Goal: Task Accomplishment & Management: Complete application form

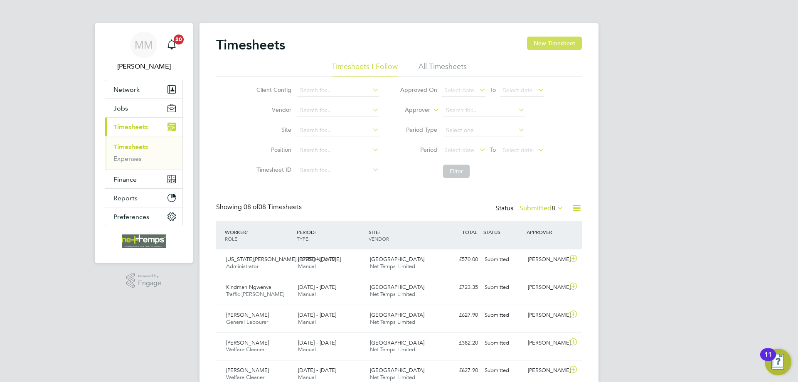
click at [546, 42] on button "New Timesheet" at bounding box center [554, 43] width 55 height 13
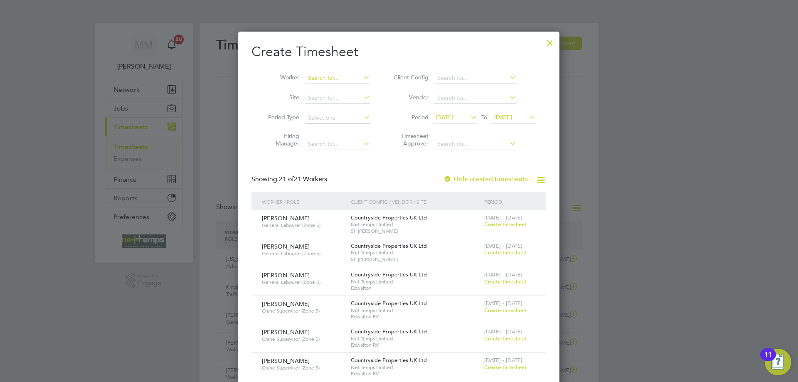
click at [350, 80] on input at bounding box center [337, 78] width 65 height 12
click at [330, 85] on li "Leeford Walk er" at bounding box center [338, 89] width 66 height 11
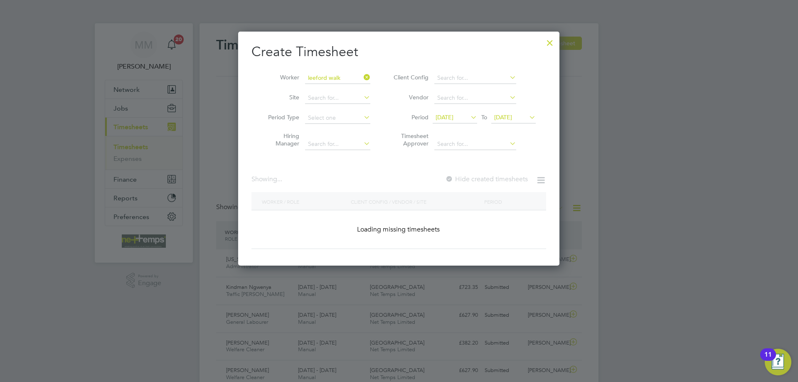
type input "[PERSON_NAME]"
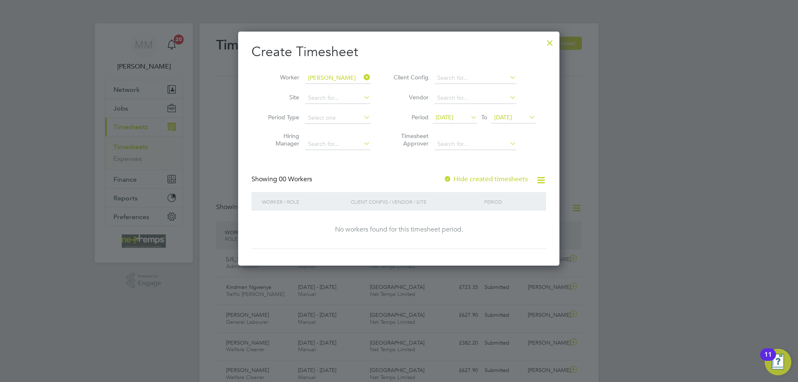
click at [490, 177] on label "Hide created timesheets" at bounding box center [485, 179] width 84 height 8
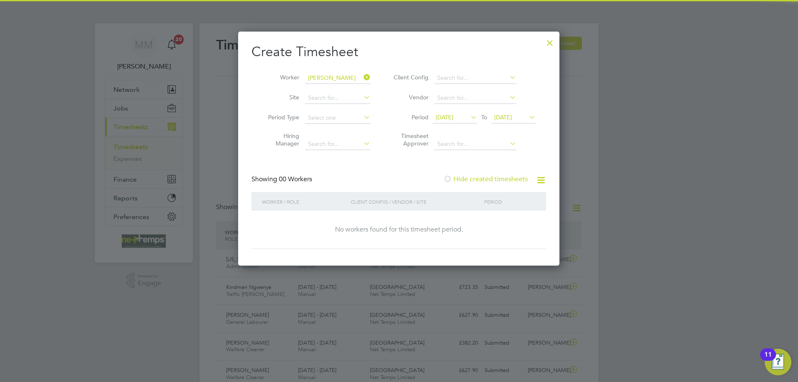
click at [490, 177] on label "Hide created timesheets" at bounding box center [485, 179] width 84 height 8
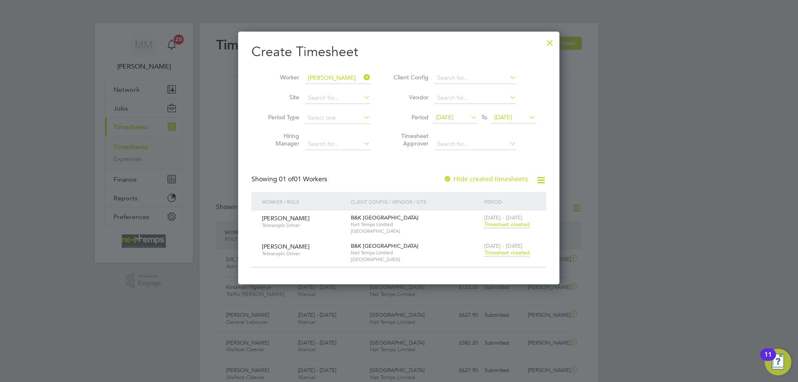
click at [500, 251] on span "Timesheet created" at bounding box center [506, 252] width 45 height 7
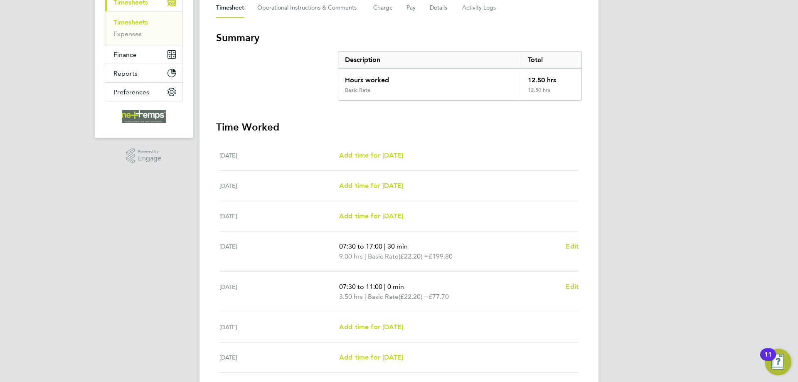
click at [689, 175] on div "MM Mia Mellors Notifications 20 Applications: Network Team Members Businesses S…" at bounding box center [399, 160] width 798 height 570
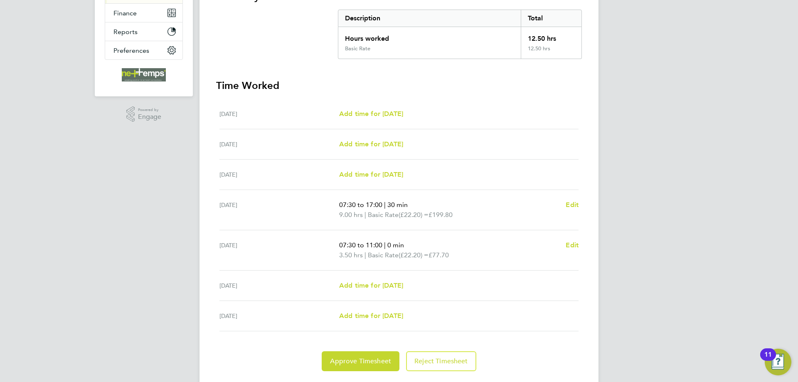
drag, startPoint x: 340, startPoint y: 246, endPoint x: 406, endPoint y: 243, distance: 66.1
click at [406, 243] on p "07:30 to 11:00 | 0 min" at bounding box center [449, 245] width 220 height 10
click at [419, 258] on span "(£22.20) =" at bounding box center [413, 255] width 30 height 8
drag, startPoint x: 456, startPoint y: 255, endPoint x: 340, endPoint y: 248, distance: 116.1
click at [340, 248] on ul "07:30 to 11:00 | 0 min 3.50 hrs | Basic Rate (£22.20) = £77.70" at bounding box center [449, 250] width 220 height 20
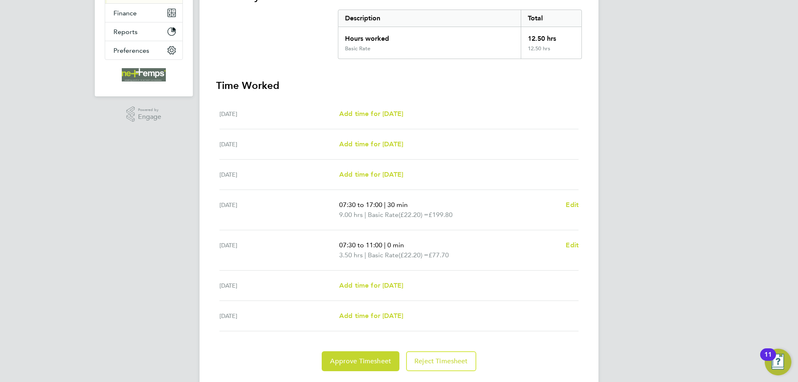
click at [350, 247] on span "07:30 to 11:00" at bounding box center [360, 245] width 43 height 8
drag, startPoint x: 339, startPoint y: 244, endPoint x: 455, endPoint y: 254, distance: 116.7
click at [455, 254] on ul "07:30 to 11:00 | 0 min 3.50 hrs | Basic Rate (£22.20) = £77.70" at bounding box center [449, 250] width 220 height 20
click at [628, 197] on div "MM Mia Mellors Notifications 20 Applications: Network Team Members Businesses S…" at bounding box center [399, 119] width 798 height 570
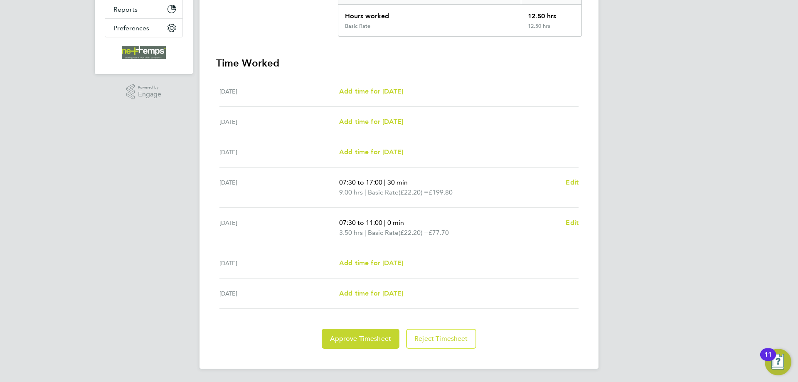
drag, startPoint x: 364, startPoint y: 182, endPoint x: 350, endPoint y: 184, distance: 13.9
click at [364, 182] on span "07:30 to 17:00" at bounding box center [360, 182] width 43 height 8
drag, startPoint x: 340, startPoint y: 182, endPoint x: 404, endPoint y: 182, distance: 64.0
click at [404, 182] on p "07:30 to 17:00 | 30 min" at bounding box center [449, 182] width 220 height 10
click at [404, 199] on div "Thu 28 Aug 07:30 to 17:00 | 30 min 9.00 hrs | Basic Rate (£22.20) = £199.80 Edit" at bounding box center [398, 187] width 359 height 40
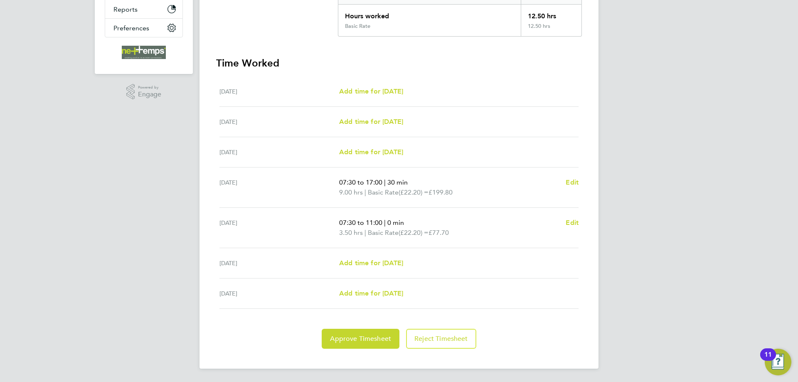
click at [367, 188] on p "9.00 hrs | Basic Rate (£22.20) = £199.80" at bounding box center [449, 192] width 220 height 10
drag, startPoint x: 339, startPoint y: 182, endPoint x: 404, endPoint y: 184, distance: 64.8
click at [404, 184] on p "07:30 to 17:00 | 30 min" at bounding box center [449, 182] width 220 height 10
click at [412, 224] on p "07:30 to 11:00 | 0 min" at bounding box center [449, 223] width 220 height 10
click at [284, 186] on div "Thu 28 Aug" at bounding box center [279, 187] width 120 height 20
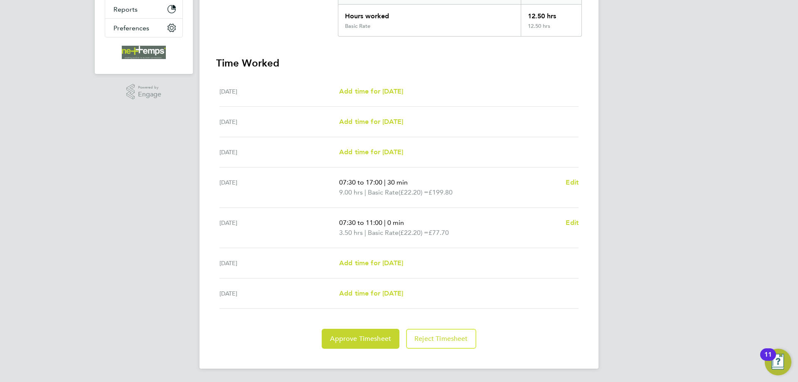
drag, startPoint x: 337, startPoint y: 223, endPoint x: 389, endPoint y: 222, distance: 51.9
click at [389, 222] on div "Fri 29 Aug 07:30 to 11:00 | 0 min 3.50 hrs | Basic Rate (£22.20) = £77.70 Edit" at bounding box center [398, 228] width 359 height 40
click at [625, 221] on div "MM Mia Mellors Notifications 20 Applications: Network Team Members Businesses S…" at bounding box center [399, 96] width 798 height 570
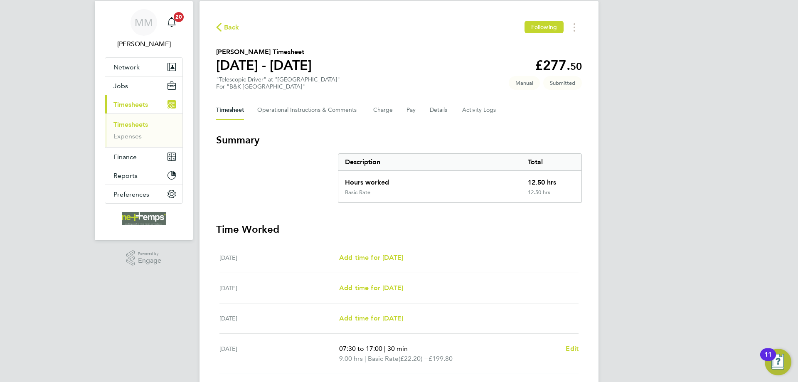
scroll to position [0, 0]
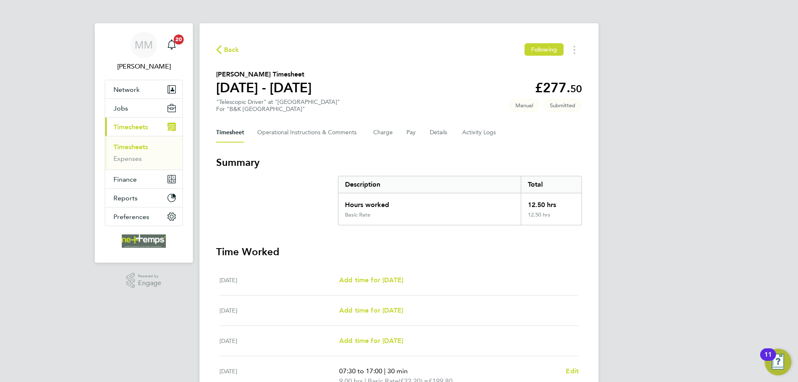
drag, startPoint x: 216, startPoint y: 74, endPoint x: 303, endPoint y: 75, distance: 87.3
click at [303, 75] on h2 "Leeford Walker's Timesheet" at bounding box center [264, 74] width 96 height 10
click at [298, 75] on h2 "Leeford Walker's Timesheet" at bounding box center [264, 74] width 96 height 10
click at [673, 74] on div "MM Mia Mellors Notifications 20 Applications: Network Team Members Businesses S…" at bounding box center [399, 285] width 798 height 570
drag, startPoint x: 302, startPoint y: 75, endPoint x: 223, endPoint y: 75, distance: 79.8
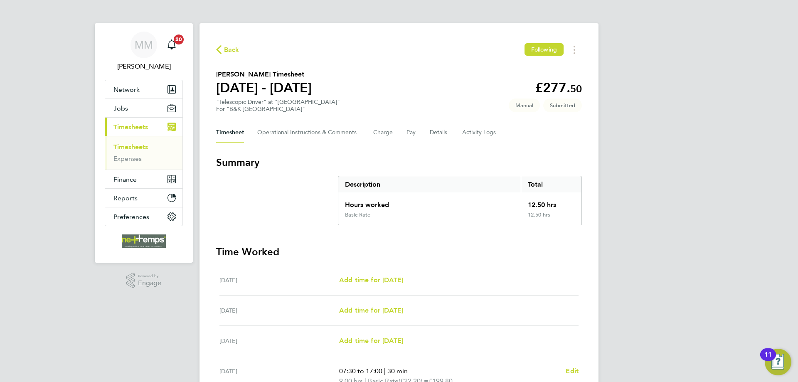
click at [223, 75] on h2 "Leeford Walker's Timesheet" at bounding box center [264, 74] width 96 height 10
click at [246, 79] on h1 "[DATE] - [DATE]" at bounding box center [264, 87] width 96 height 17
click at [258, 76] on h2 "Leeford Walker's Timesheet" at bounding box center [264, 74] width 96 height 10
drag, startPoint x: 302, startPoint y: 74, endPoint x: 213, endPoint y: 72, distance: 89.4
click at [213, 72] on div "Back Following Leeford Walker's Timesheet 25 - 31 Aug 2025 £277. 50 "Telescopic…" at bounding box center [398, 290] width 399 height 534
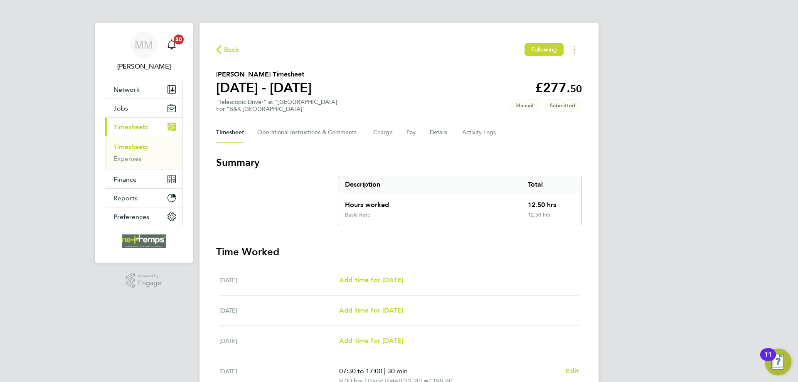
click at [224, 72] on h2 "Leeford Walker's Timesheet" at bounding box center [264, 74] width 96 height 10
drag, startPoint x: 217, startPoint y: 74, endPoint x: 322, endPoint y: 91, distance: 106.5
click at [312, 91] on div "Leeford Walker's Timesheet 25 - 31 Aug 2025" at bounding box center [264, 82] width 96 height 27
click at [324, 109] on section "Leeford Walker's Timesheet 25 - 31 Aug 2025 £277. 50 "Telescopic Driver" at "Ki…" at bounding box center [399, 90] width 366 height 43
drag, startPoint x: 324, startPoint y: 90, endPoint x: 218, endPoint y: 75, distance: 107.4
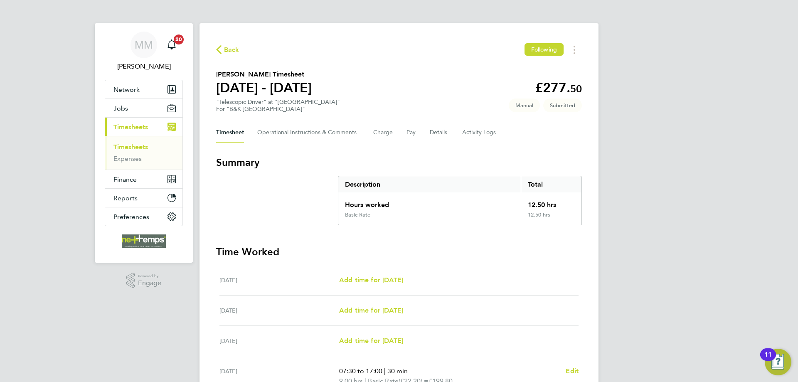
click at [218, 75] on div "Leeford Walker's Timesheet 25 - 31 Aug 2025" at bounding box center [264, 82] width 96 height 27
click at [666, 75] on div "MM Mia Mellors Notifications 20 Applications: Network Team Members Businesses S…" at bounding box center [399, 285] width 798 height 570
click at [137, 147] on link "Timesheets" at bounding box center [130, 147] width 34 height 8
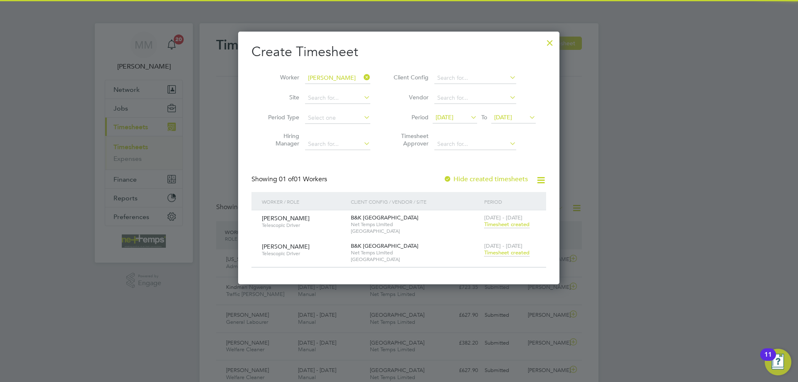
scroll to position [21, 72]
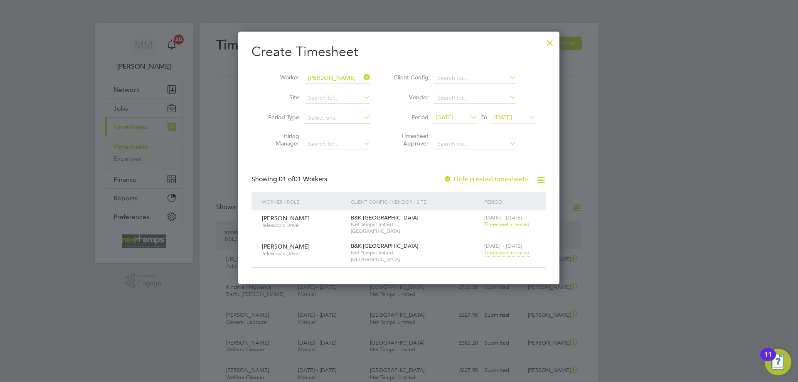
click at [550, 45] on div at bounding box center [549, 40] width 15 height 15
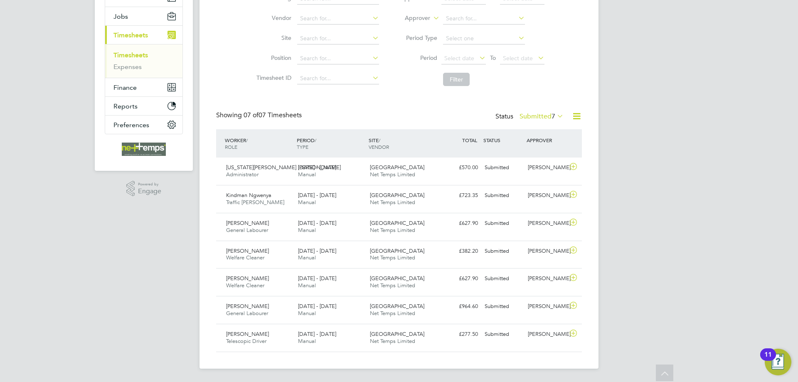
click at [573, 116] on icon at bounding box center [576, 116] width 10 height 10
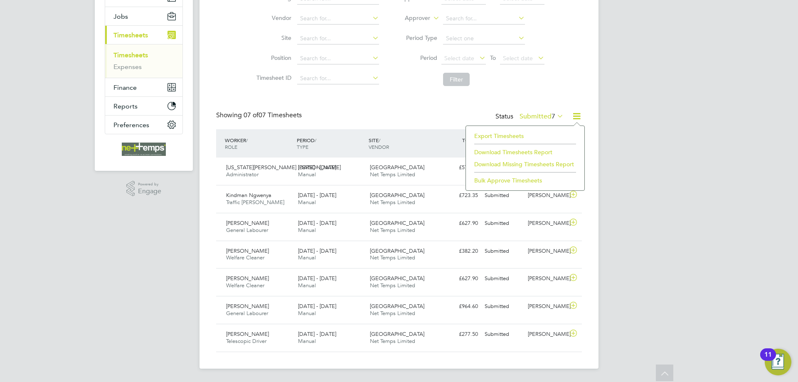
click at [509, 134] on li "Export Timesheets" at bounding box center [525, 136] width 110 height 12
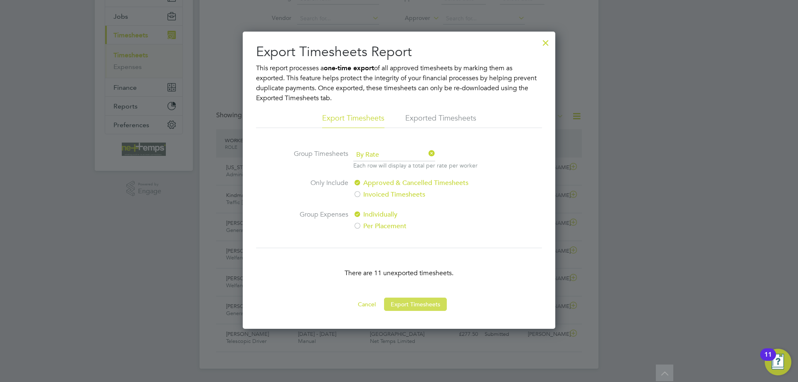
click at [430, 302] on button "Export Timesheets" at bounding box center [415, 303] width 63 height 13
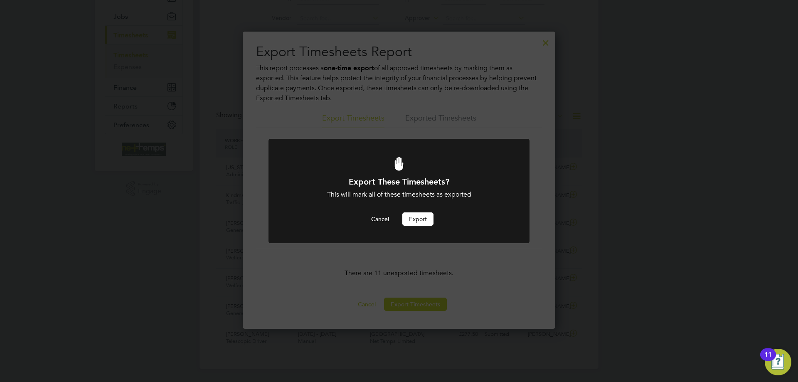
click at [418, 218] on button "Export" at bounding box center [417, 218] width 31 height 13
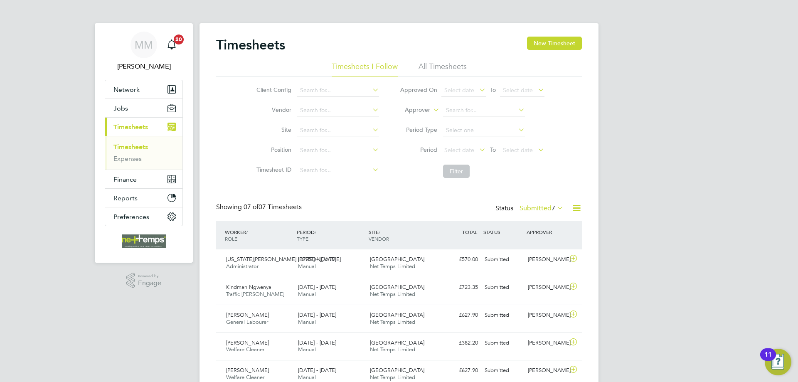
drag, startPoint x: 649, startPoint y: 42, endPoint x: 649, endPoint y: 49, distance: 6.7
click at [649, 49] on div "MM [PERSON_NAME] Notifications 20 Applications: Network Team Members Businesses…" at bounding box center [399, 237] width 798 height 474
click at [689, 135] on div "MM [PERSON_NAME] Notifications 20 Applications: Network Team Members Businesses…" at bounding box center [399, 237] width 798 height 474
click at [656, 172] on div "MM [PERSON_NAME] Notifications 20 Applications: Network Team Members Businesses…" at bounding box center [399, 237] width 798 height 474
click at [149, 89] on button "Network" at bounding box center [143, 89] width 77 height 18
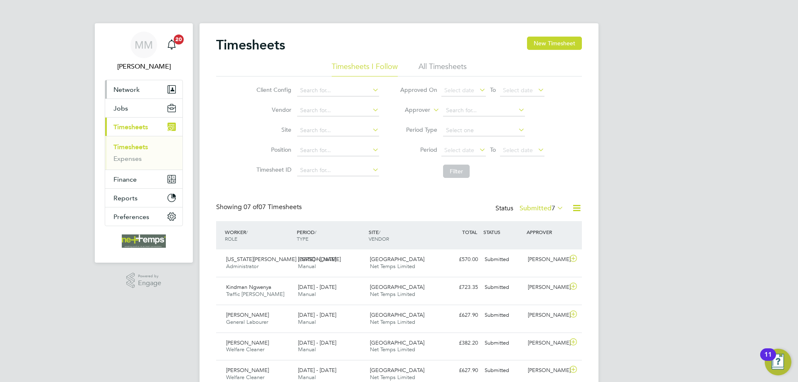
click at [155, 86] on button "Network" at bounding box center [143, 89] width 77 height 18
click at [128, 111] on button "Jobs" at bounding box center [143, 108] width 77 height 18
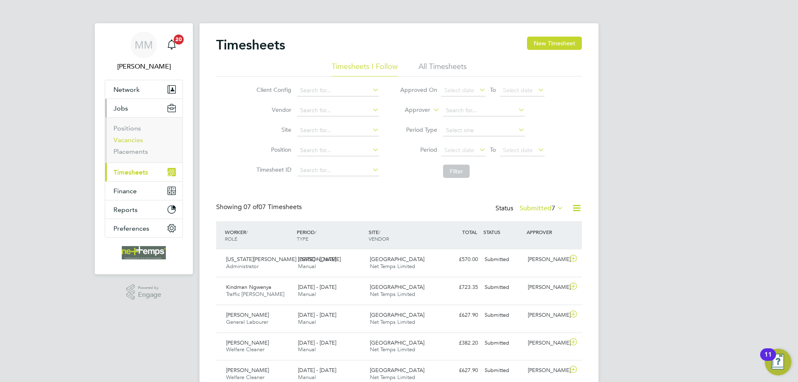
click at [125, 139] on link "Vacancies" at bounding box center [127, 140] width 29 height 8
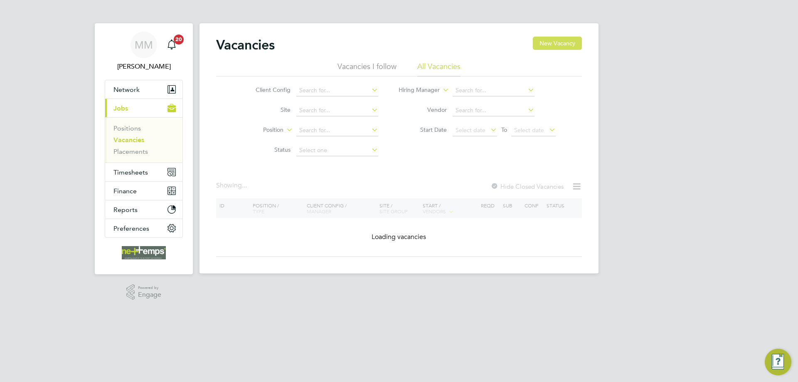
click at [546, 42] on button "New Vacancy" at bounding box center [557, 43] width 49 height 13
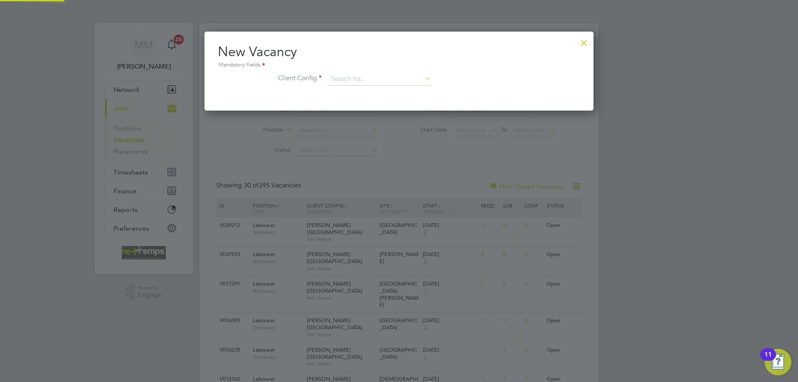
scroll to position [79, 389]
click at [350, 80] on input at bounding box center [379, 79] width 103 height 12
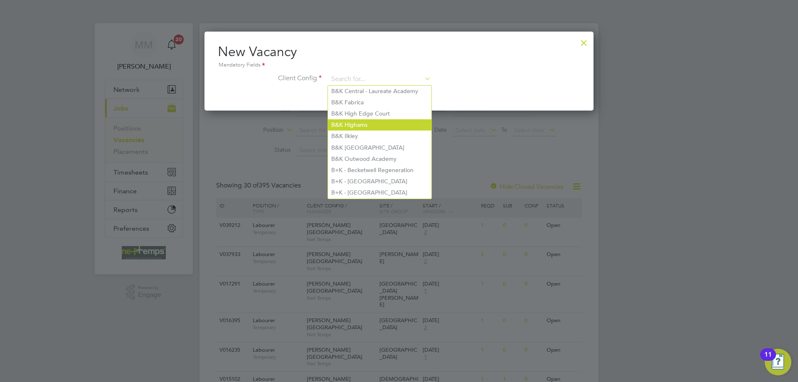
click at [349, 122] on li "B&K Highams" at bounding box center [379, 124] width 103 height 11
type input "B&K Highams"
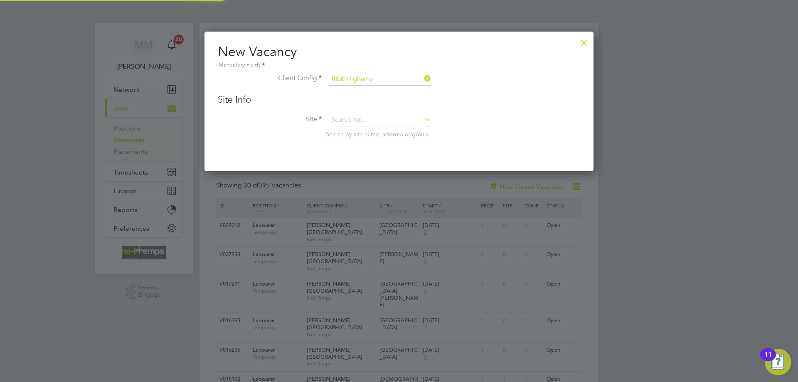
scroll to position [140, 389]
click at [349, 121] on input at bounding box center [379, 120] width 103 height 12
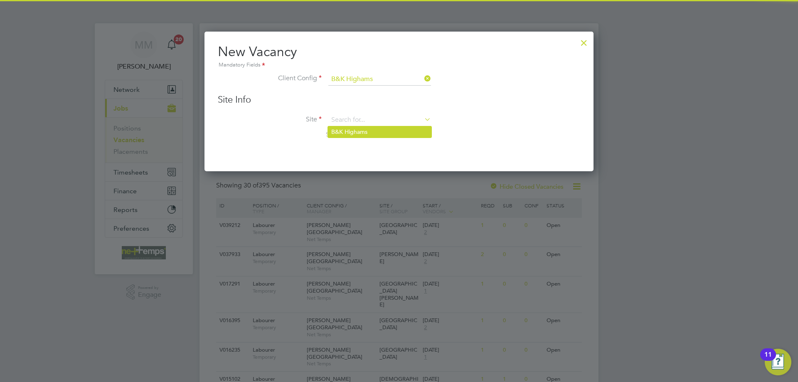
click at [351, 132] on li "B&K Highams" at bounding box center [379, 131] width 103 height 11
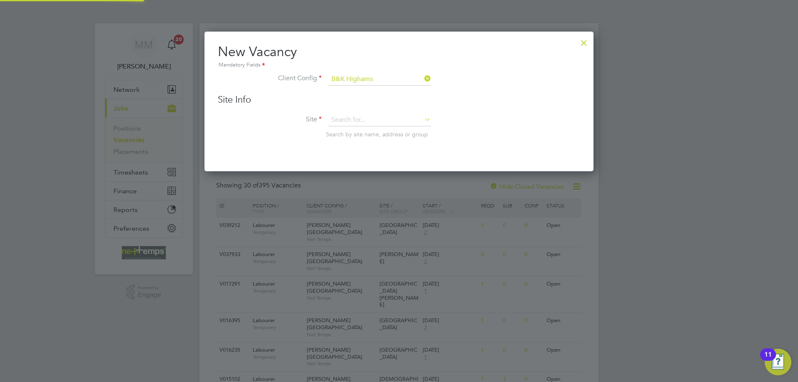
type input "B&K Highams"
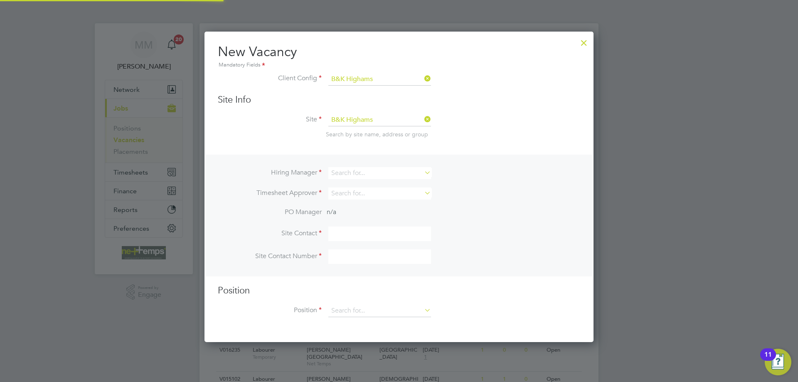
scroll to position [311, 389]
click at [351, 170] on input at bounding box center [379, 173] width 103 height 12
type input "j"
type input "c"
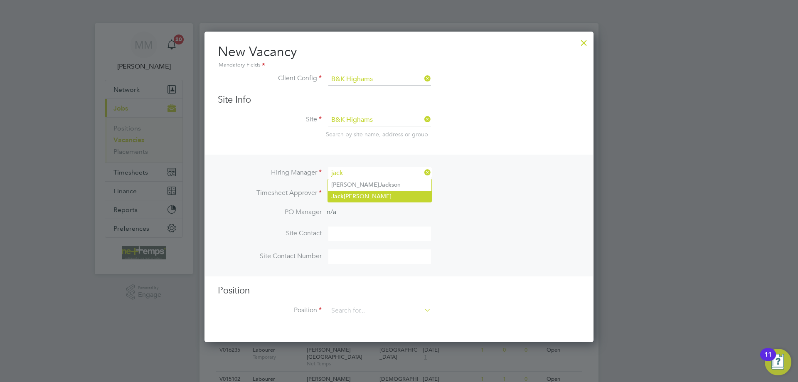
click at [354, 196] on li "[PERSON_NAME]" at bounding box center [379, 196] width 103 height 11
type input "[PERSON_NAME]"
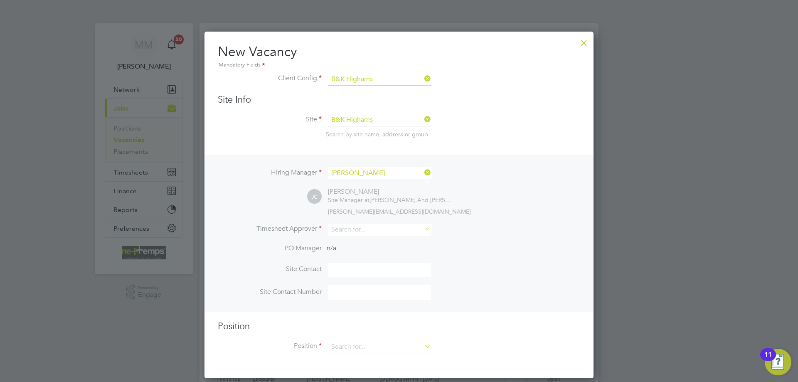
scroll to position [347, 389]
click at [360, 232] on input at bounding box center [379, 230] width 103 height 12
click at [351, 240] on b "[PERSON_NAME]" at bounding box center [369, 241] width 48 height 7
type input "[PERSON_NAME]"
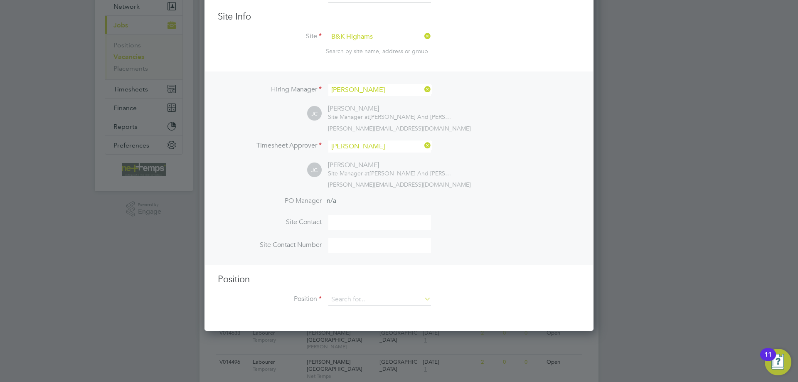
scroll to position [166, 0]
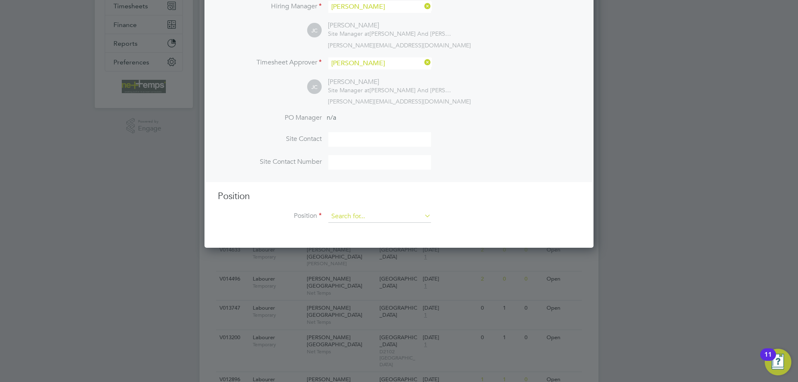
click at [364, 219] on input at bounding box center [379, 216] width 103 height 12
click at [492, 200] on h3 "Position" at bounding box center [399, 196] width 362 height 12
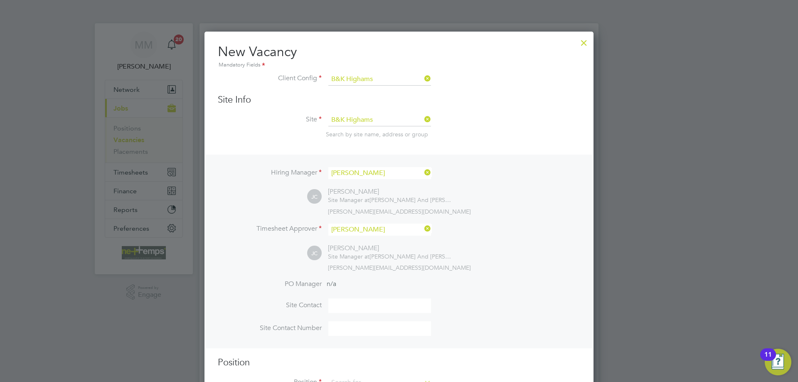
click at [585, 42] on div at bounding box center [583, 40] width 15 height 15
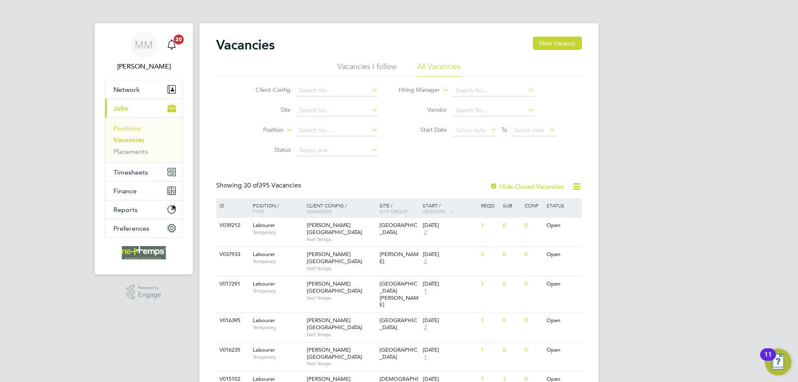
click at [134, 128] on link "Positions" at bounding box center [126, 128] width 27 height 8
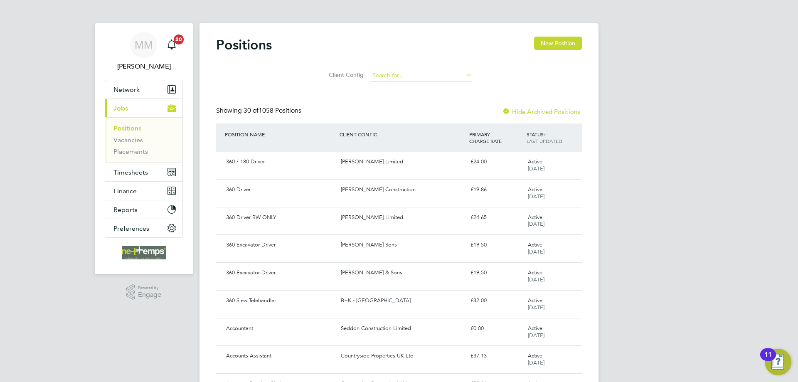
click at [386, 74] on input at bounding box center [420, 76] width 103 height 12
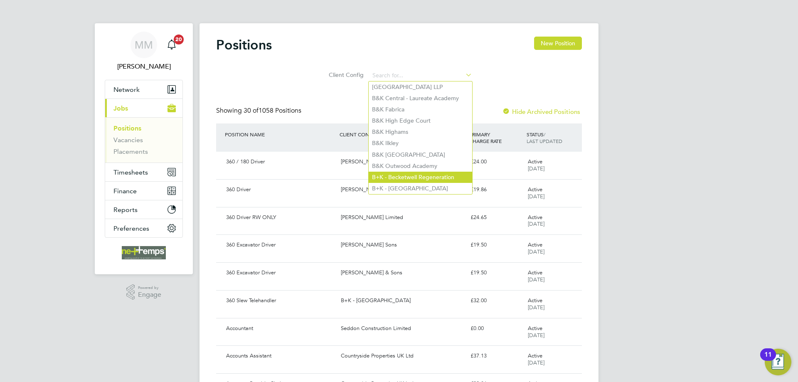
click at [414, 172] on li "B+K - Becketwell Regeneration" at bounding box center [420, 177] width 103 height 11
type input "B+K - Becketwell Regeneration"
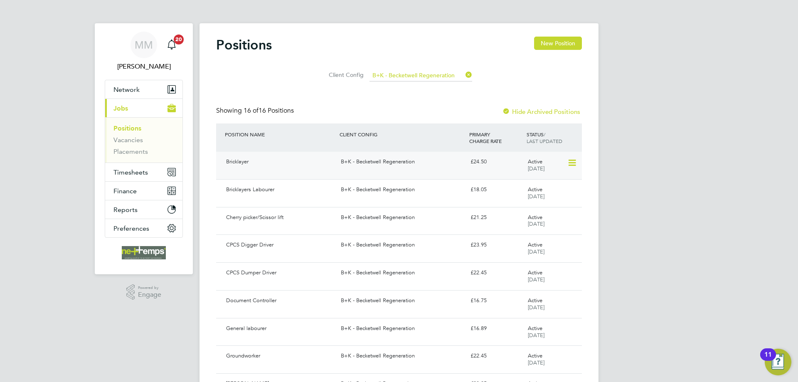
scroll to position [42, 0]
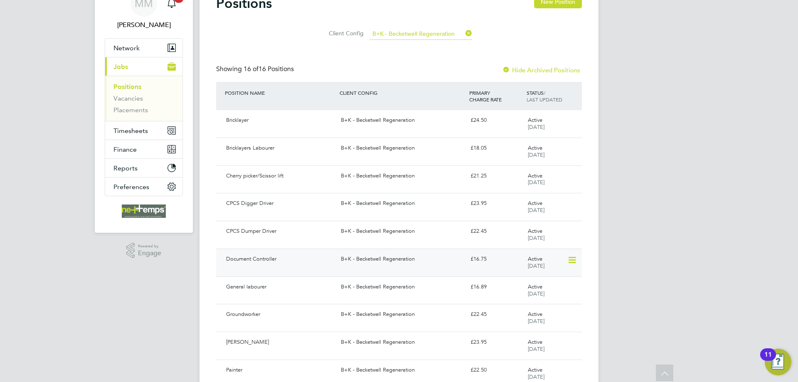
click at [571, 261] on icon at bounding box center [571, 260] width 8 height 10
click at [494, 258] on div "£16.75" at bounding box center [495, 259] width 57 height 14
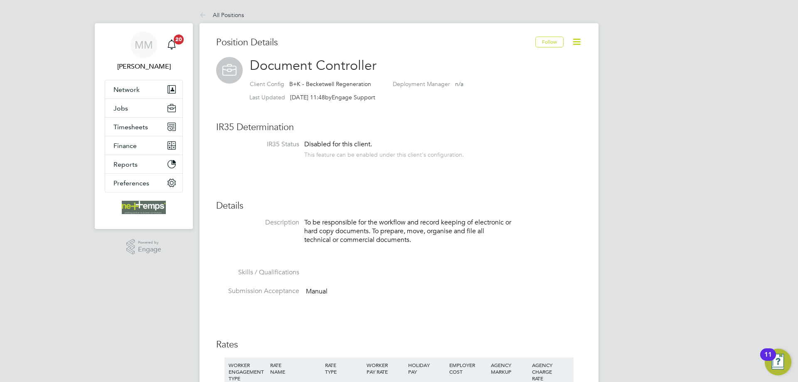
click at [577, 40] on icon at bounding box center [576, 42] width 10 height 10
click at [539, 71] on li "Copy Position" at bounding box center [549, 73] width 61 height 12
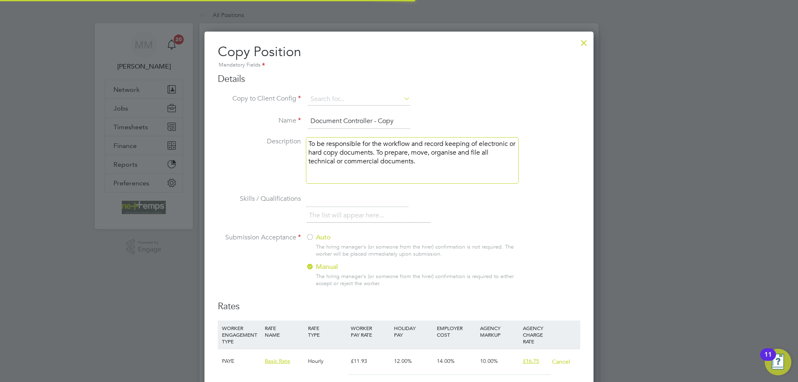
scroll to position [659, 389]
click at [355, 96] on input at bounding box center [358, 99] width 103 height 12
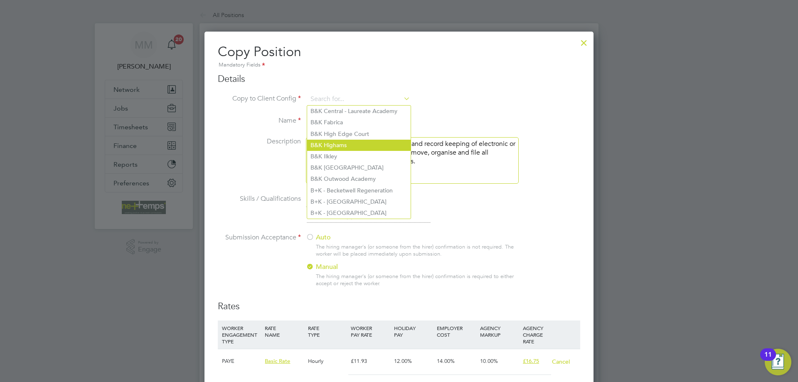
click at [346, 142] on li "B&K Highams" at bounding box center [358, 145] width 103 height 11
type input "B&K Highams"
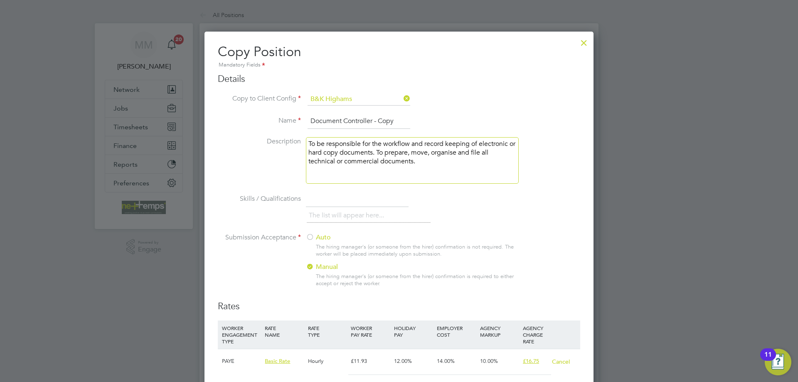
drag, startPoint x: 397, startPoint y: 119, endPoint x: 375, endPoint y: 120, distance: 22.0
click at [375, 120] on input "Document Controller - Copy" at bounding box center [358, 121] width 103 height 15
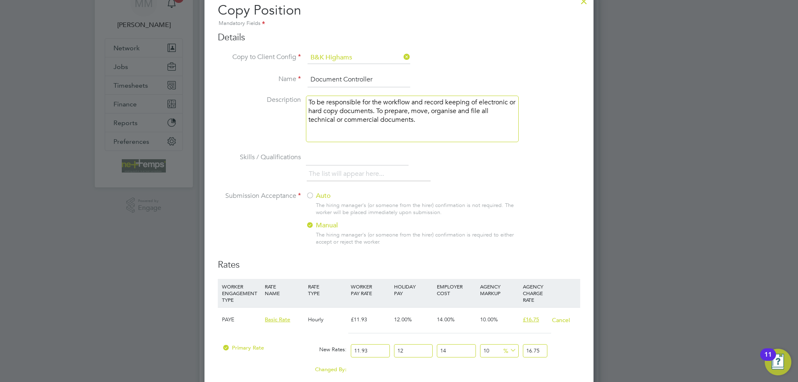
type input "Document Controller"
click at [311, 197] on div at bounding box center [310, 196] width 8 height 8
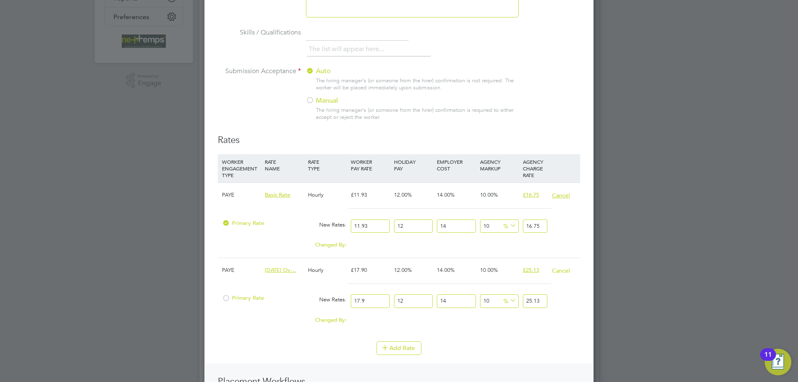
click at [559, 197] on button "Cancel" at bounding box center [560, 195] width 19 height 8
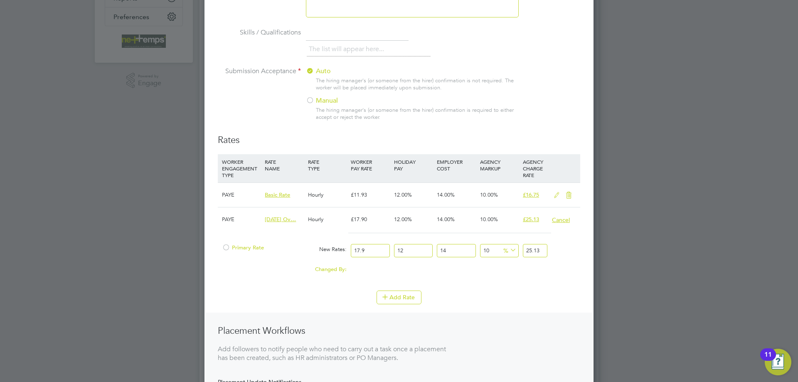
click at [562, 220] on button "Cancel" at bounding box center [560, 220] width 19 height 8
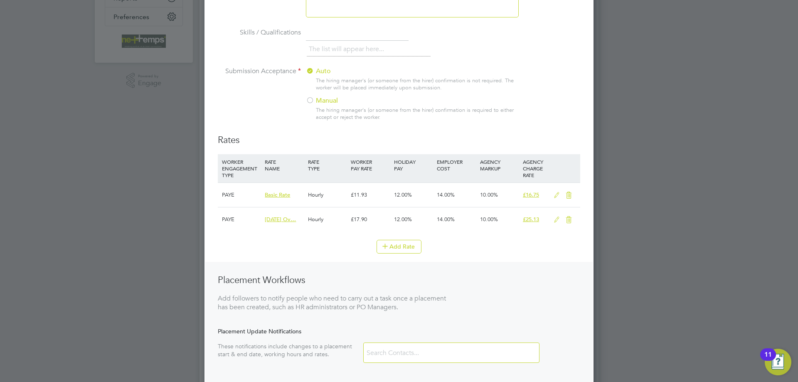
scroll to position [557, 389]
click at [569, 222] on icon at bounding box center [568, 219] width 10 height 7
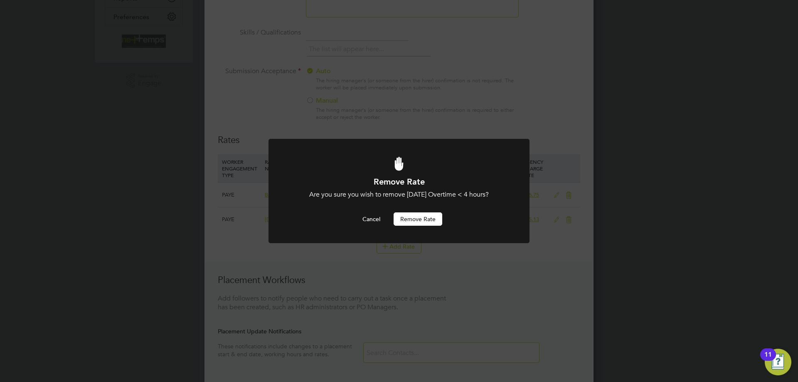
click at [430, 216] on button "Remove rate" at bounding box center [417, 218] width 49 height 13
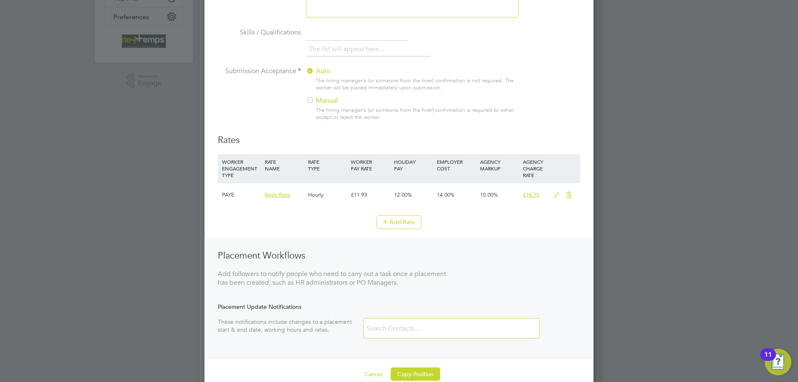
click at [555, 194] on icon at bounding box center [556, 195] width 10 height 7
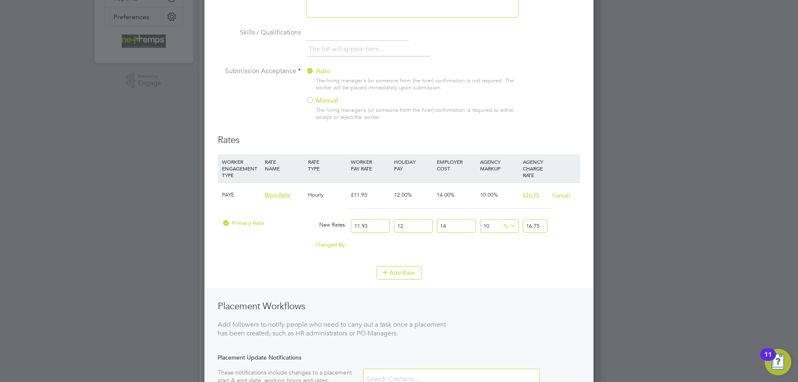
scroll to position [583, 389]
drag, startPoint x: 371, startPoint y: 227, endPoint x: 348, endPoint y: 225, distance: 22.9
click at [348, 225] on div "Primary Rate New Rates: 11.93 12 n/a 14 n/a 10 0 % 16.75" at bounding box center [399, 226] width 362 height 22
type input "1"
type input "1.40448"
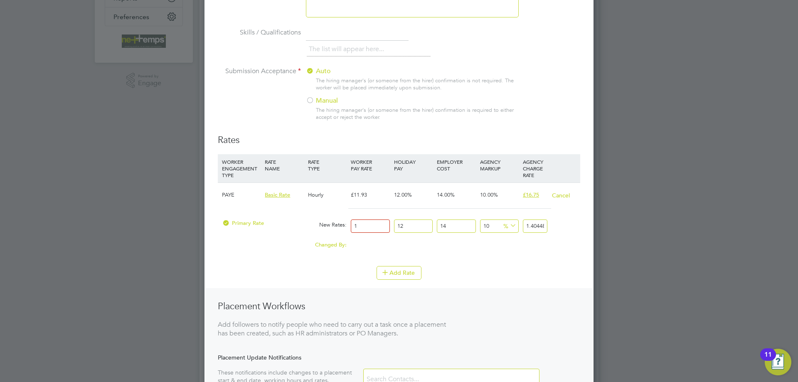
type input "12"
type input "16.85376"
type input "12.9"
type input "18.117792"
type input "12.94"
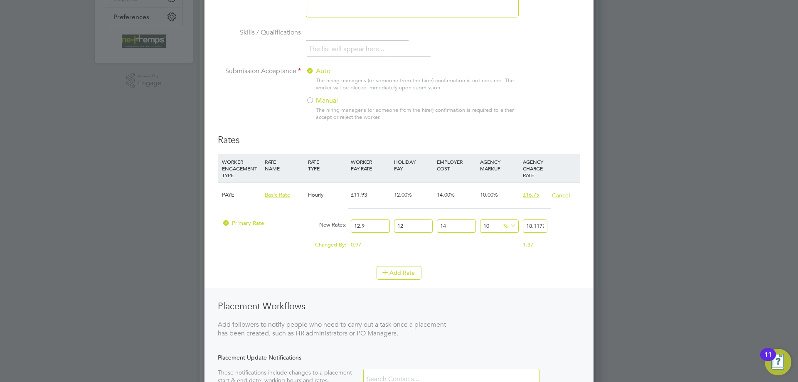
type input "18.1739712"
type input "12.94"
click at [531, 227] on input "18.1739712" at bounding box center [535, 226] width 25 height 14
type input "18.1739712"
